Goal: Find specific page/section: Find specific page/section

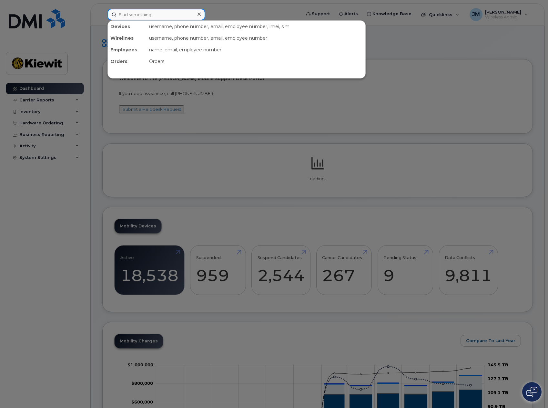
click at [154, 16] on input at bounding box center [156, 15] width 98 height 12
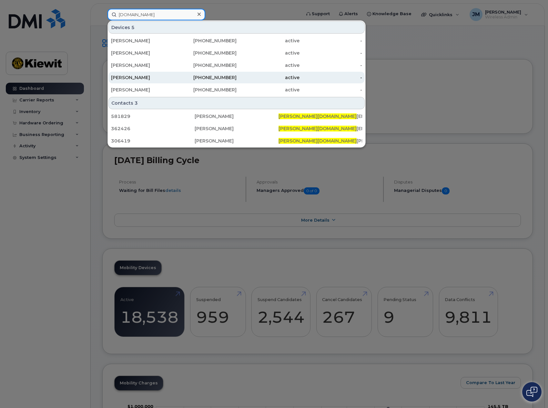
type input "kimberly.mc"
click at [149, 76] on div "[PERSON_NAME]" at bounding box center [142, 77] width 63 height 6
